Goal: Task Accomplishment & Management: Use online tool/utility

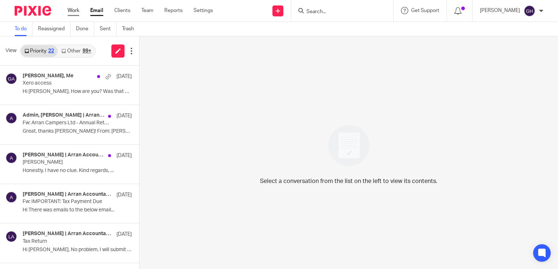
drag, startPoint x: 73, startPoint y: 15, endPoint x: 77, endPoint y: 10, distance: 6.2
click at [77, 10] on div "Work Email Clients Team Reports Settings Work Email Clients Team Reports Settin…" at bounding box center [142, 11] width 164 height 22
click at [77, 10] on link "Work" at bounding box center [74, 10] width 12 height 7
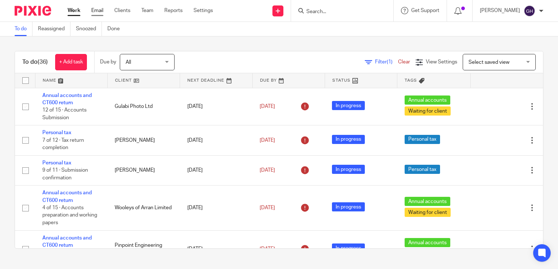
click at [99, 11] on link "Email" at bounding box center [97, 10] width 12 height 7
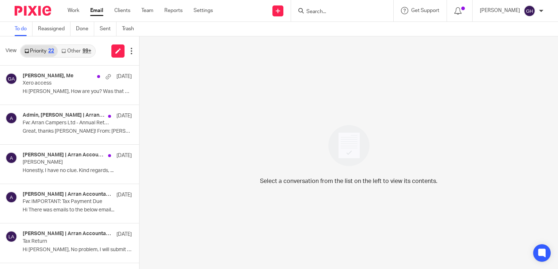
click at [77, 50] on link "Other 99+" at bounding box center [76, 51] width 37 height 12
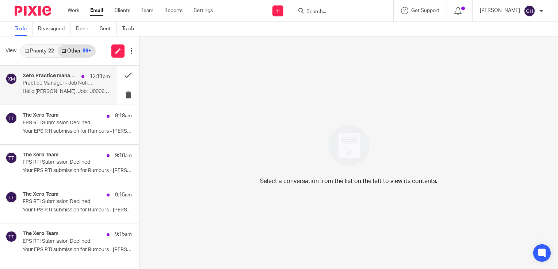
click at [59, 94] on p "Hello Gail Hughes, Job: J000648 -..." at bounding box center [66, 92] width 87 height 6
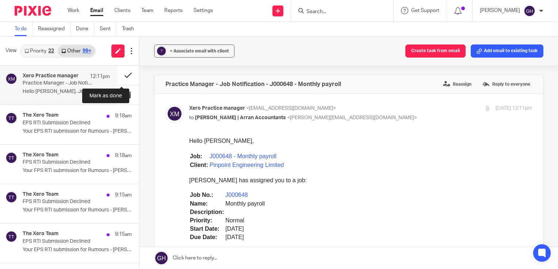
click at [123, 75] on button at bounding box center [128, 75] width 22 height 19
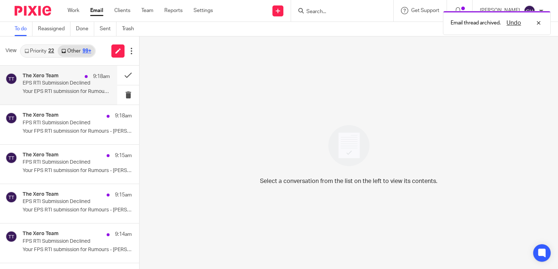
click at [52, 85] on p "EPS RTI Submission Declined" at bounding box center [58, 83] width 70 height 6
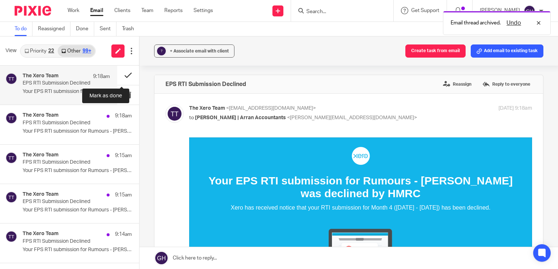
click at [122, 77] on button at bounding box center [128, 75] width 22 height 19
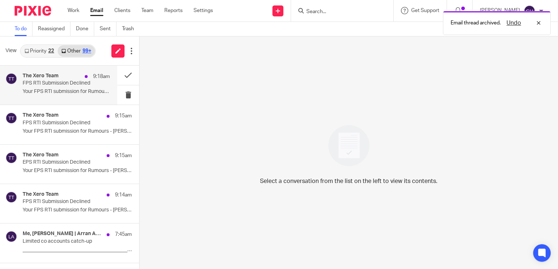
click at [60, 84] on p "FPS RTI Submission Declined" at bounding box center [58, 83] width 70 height 6
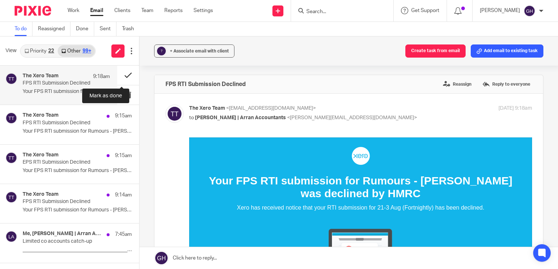
click at [123, 75] on button at bounding box center [128, 75] width 22 height 19
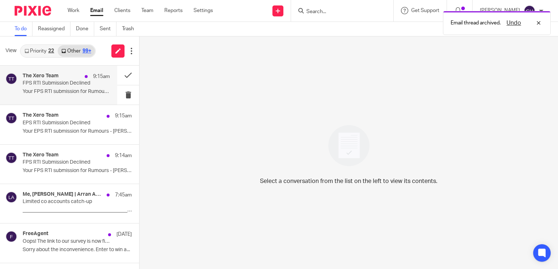
click at [46, 97] on div "The Xero Team 9:15am FPS RTI Submission Declined Your FPS RTI submission for Ru…" at bounding box center [66, 85] width 87 height 24
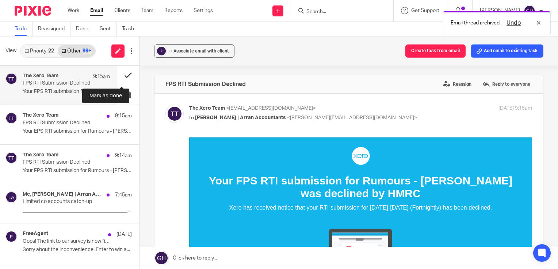
click at [124, 77] on button at bounding box center [128, 75] width 22 height 19
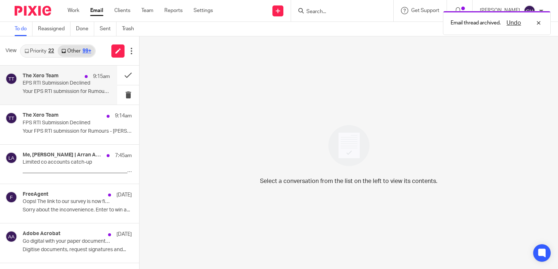
click at [58, 95] on div "The Xero Team 9:15am EPS RTI Submission Declined Your EPS RTI submission for Ru…" at bounding box center [66, 85] width 87 height 24
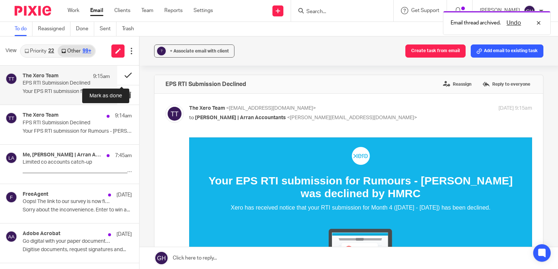
click at [121, 76] on button at bounding box center [128, 75] width 22 height 19
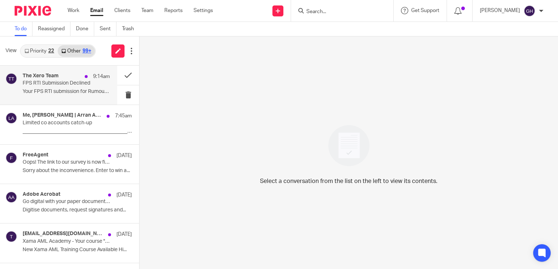
click at [39, 92] on p "Your FPS RTI submission for Rumours - Lewis..." at bounding box center [66, 92] width 87 height 6
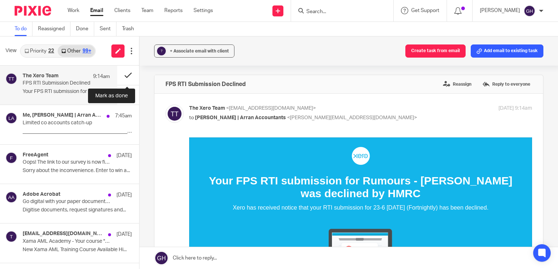
click at [128, 77] on button at bounding box center [128, 75] width 22 height 19
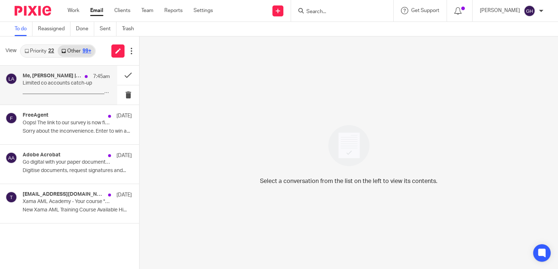
click at [57, 99] on div "Me, Lorna | Arran Accountants 7:45am Limited co accounts catch-up _____________…" at bounding box center [58, 85] width 117 height 39
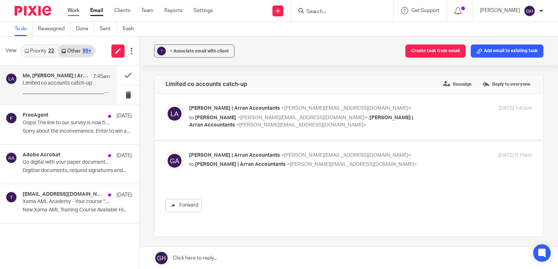
click at [77, 13] on link "Work" at bounding box center [74, 10] width 12 height 7
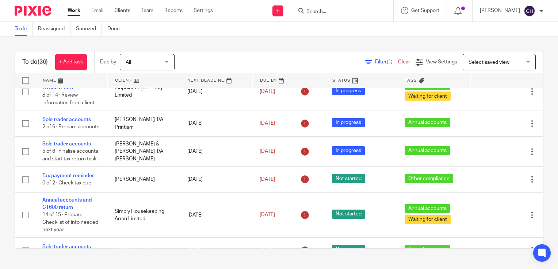
scroll to position [160, 0]
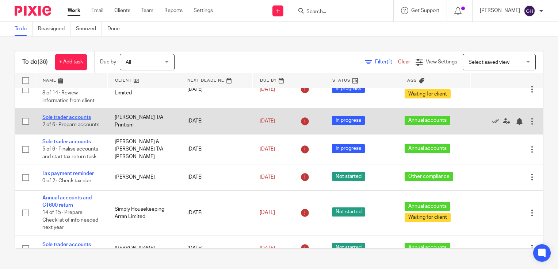
click at [84, 118] on link "Sole trader accounts" at bounding box center [66, 117] width 49 height 5
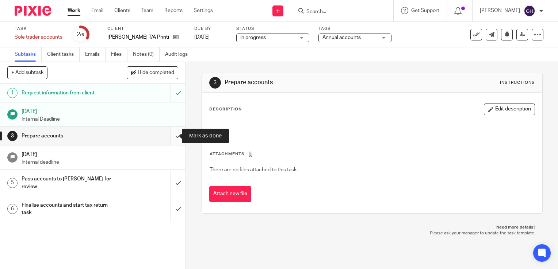
click at [171, 136] on input "submit" at bounding box center [92, 136] width 185 height 18
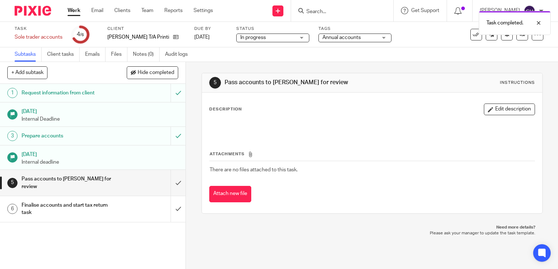
click at [97, 173] on link "5 Pass accounts to [PERSON_NAME] for review" at bounding box center [85, 183] width 170 height 26
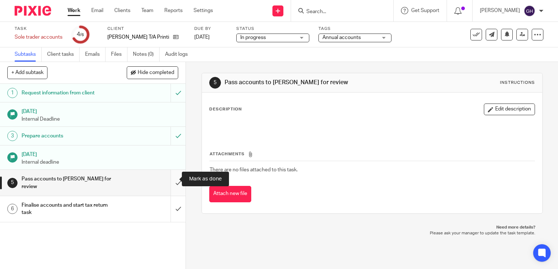
click at [168, 175] on input "submit" at bounding box center [92, 183] width 185 height 26
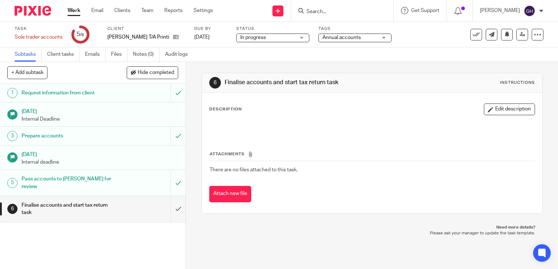
click at [76, 11] on link "Work" at bounding box center [74, 10] width 13 height 7
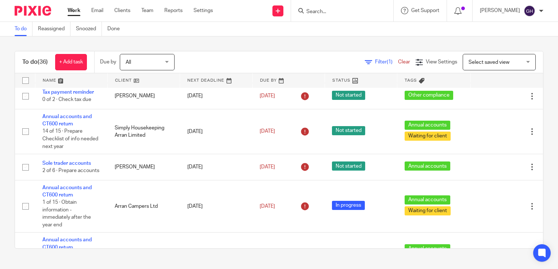
scroll to position [258, 0]
